Goal: Information Seeking & Learning: Learn about a topic

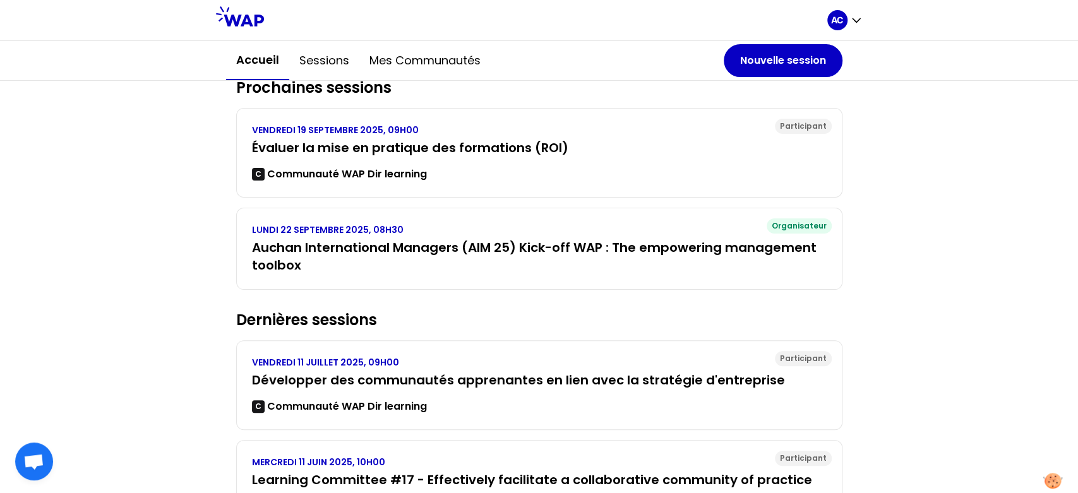
scroll to position [140, 0]
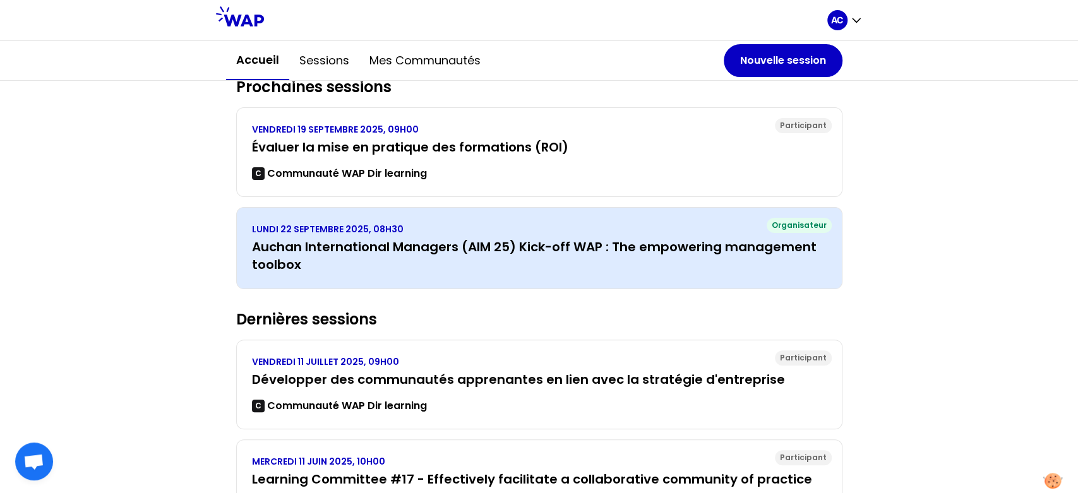
click at [476, 246] on h3 "Auchan International Managers (AIM 25) Kick-off WAP : The empowering management…" at bounding box center [539, 255] width 575 height 35
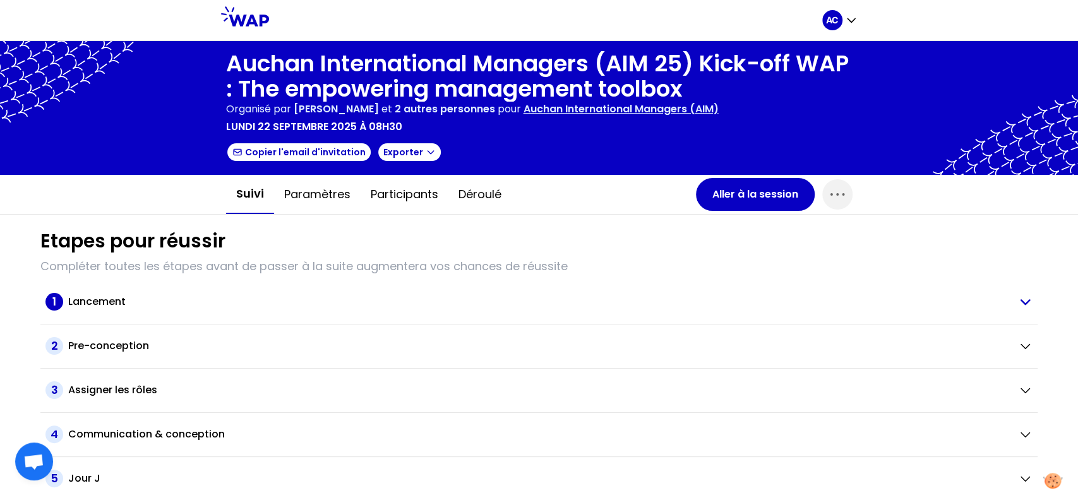
click at [1017, 299] on icon "button" at bounding box center [1024, 301] width 15 height 15
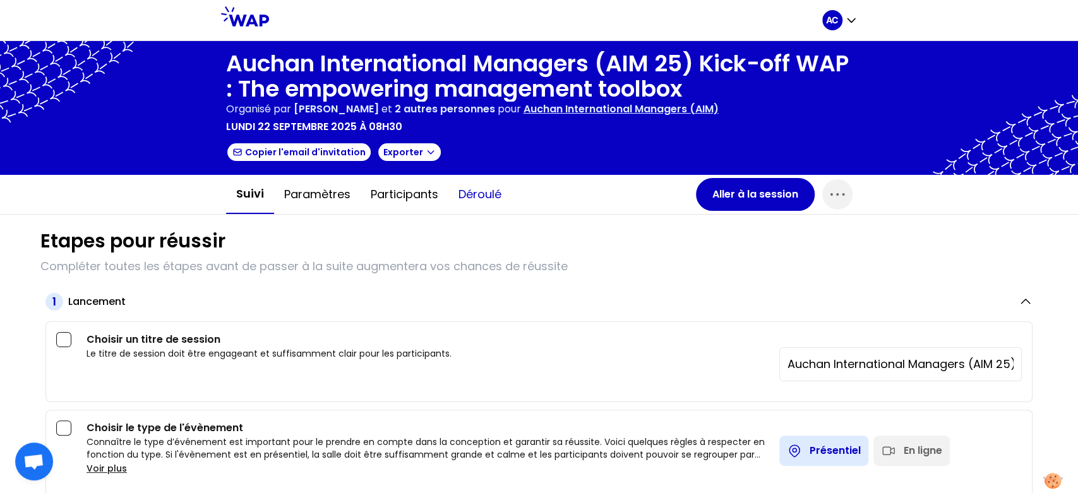
click at [485, 192] on button "Déroulé" at bounding box center [479, 195] width 63 height 38
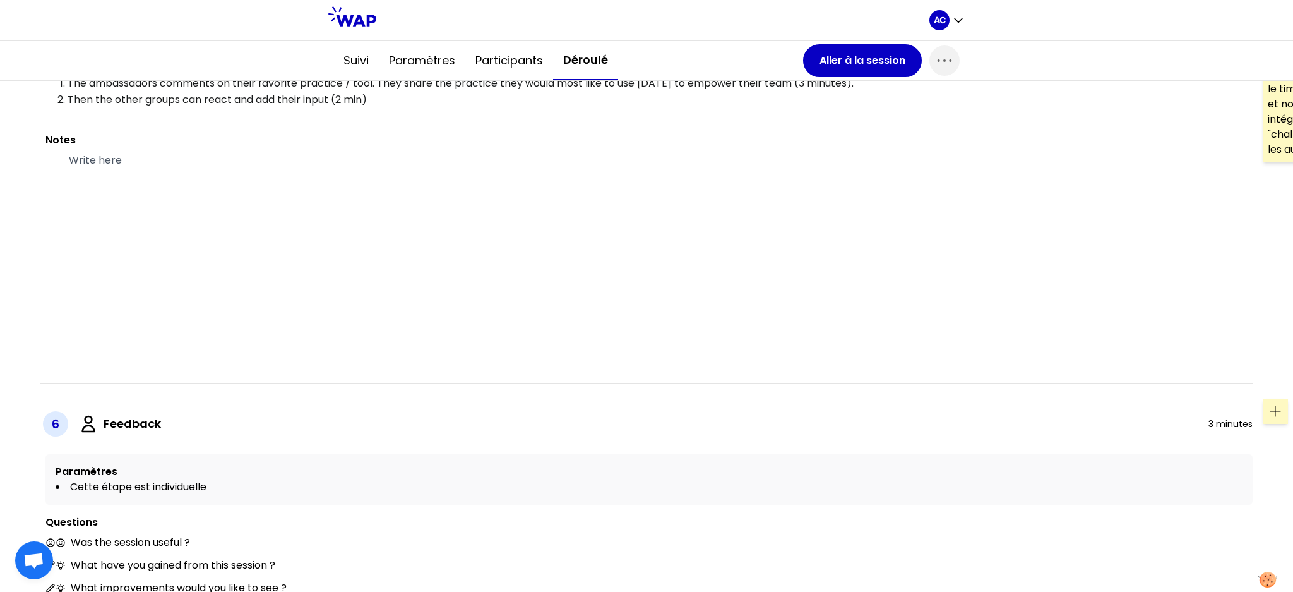
scroll to position [3614, 0]
